Goal: Task Accomplishment & Management: Use online tool/utility

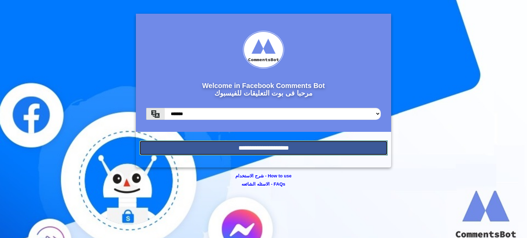
click at [219, 146] on input "**********" at bounding box center [263, 148] width 248 height 15
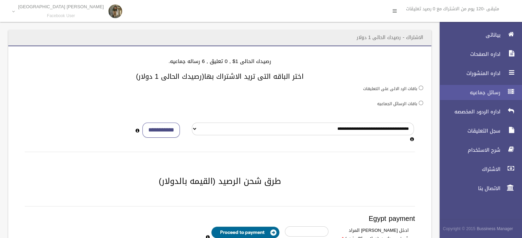
click at [470, 92] on span "رسائل جماعيه" at bounding box center [467, 92] width 69 height 7
